Goal: Submit feedback/report problem

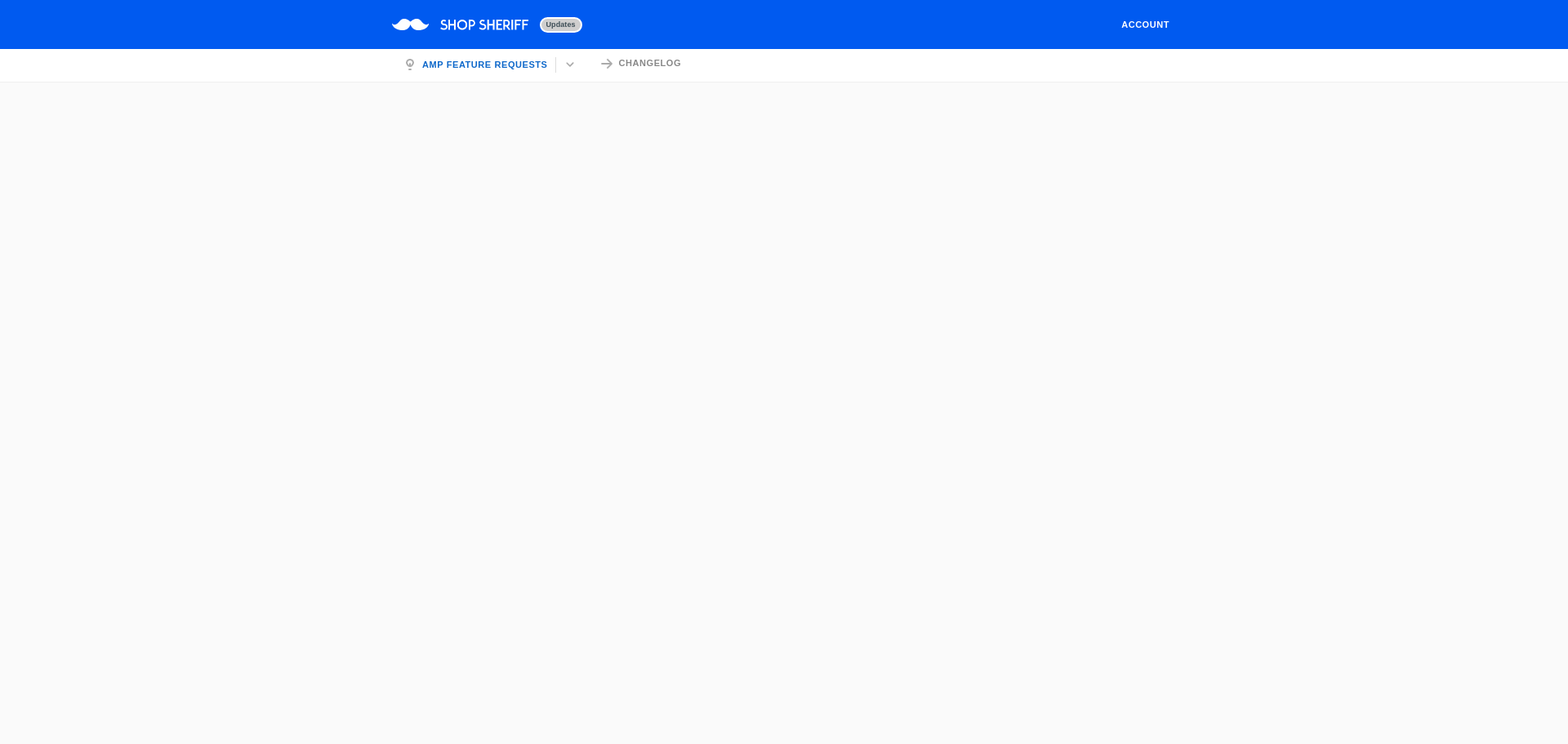
click at [455, 11] on link "Updates" at bounding box center [460, 24] width 136 height 49
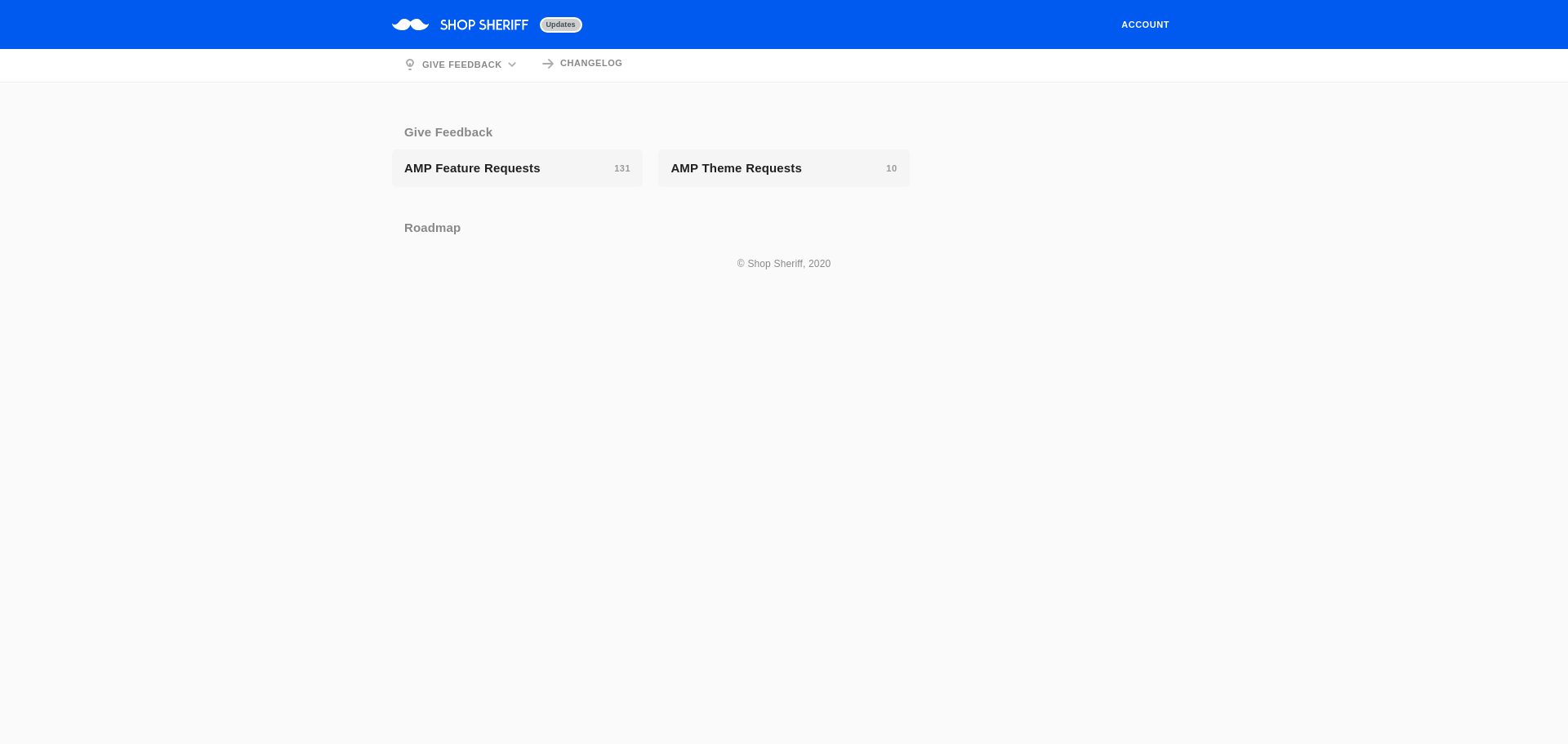
click at [504, 20] on img at bounding box center [460, 24] width 136 height 11
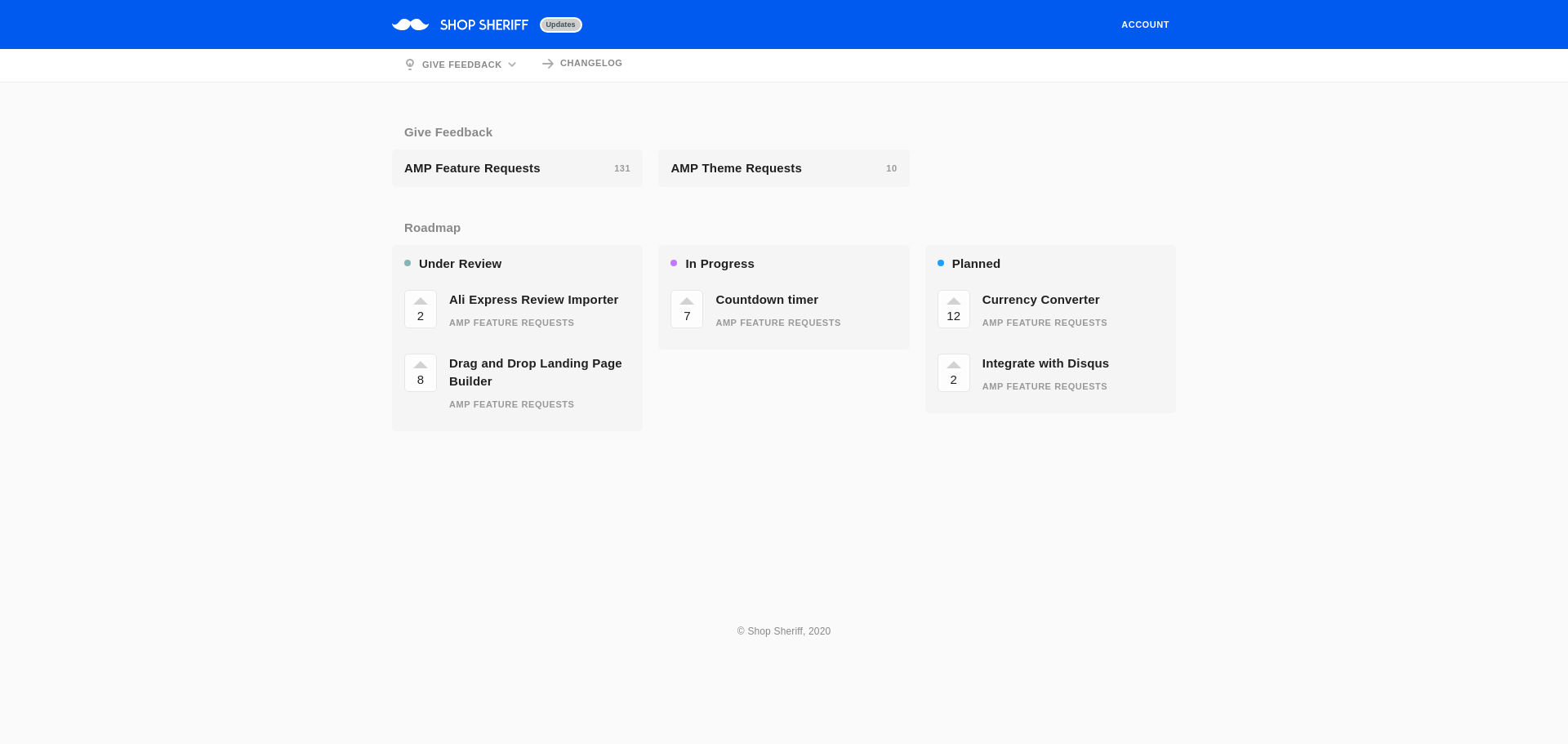
click at [504, 20] on img at bounding box center [460, 24] width 136 height 11
click at [504, 17] on link "Updates" at bounding box center [460, 24] width 136 height 49
click at [463, 64] on div "Give feedback" at bounding box center [462, 65] width 80 height 12
drag, startPoint x: 302, startPoint y: 90, endPoint x: 313, endPoint y: 71, distance: 22.0
click at [302, 86] on div at bounding box center [784, 372] width 1568 height 744
